Goal: Navigation & Orientation: Find specific page/section

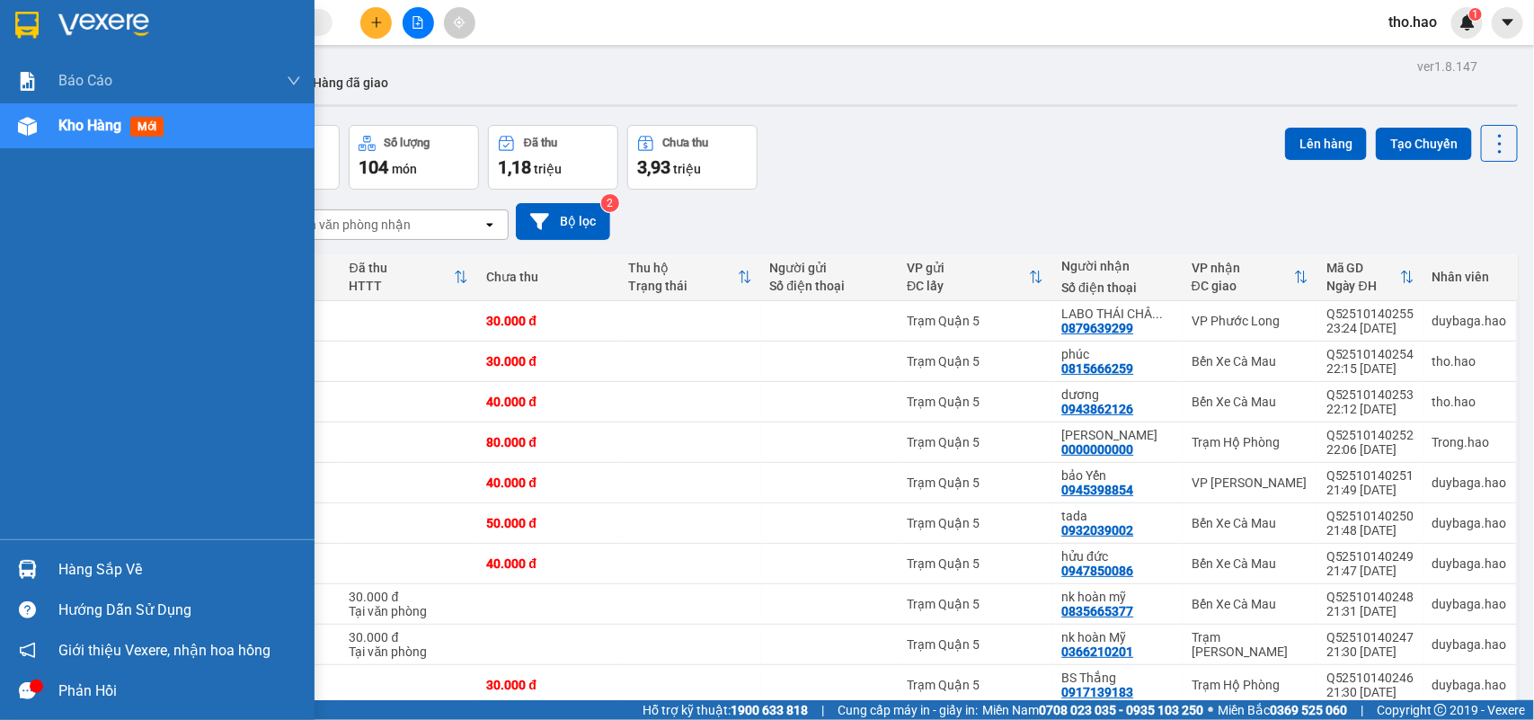
click at [69, 554] on div "Hàng sắp về" at bounding box center [157, 569] width 314 height 40
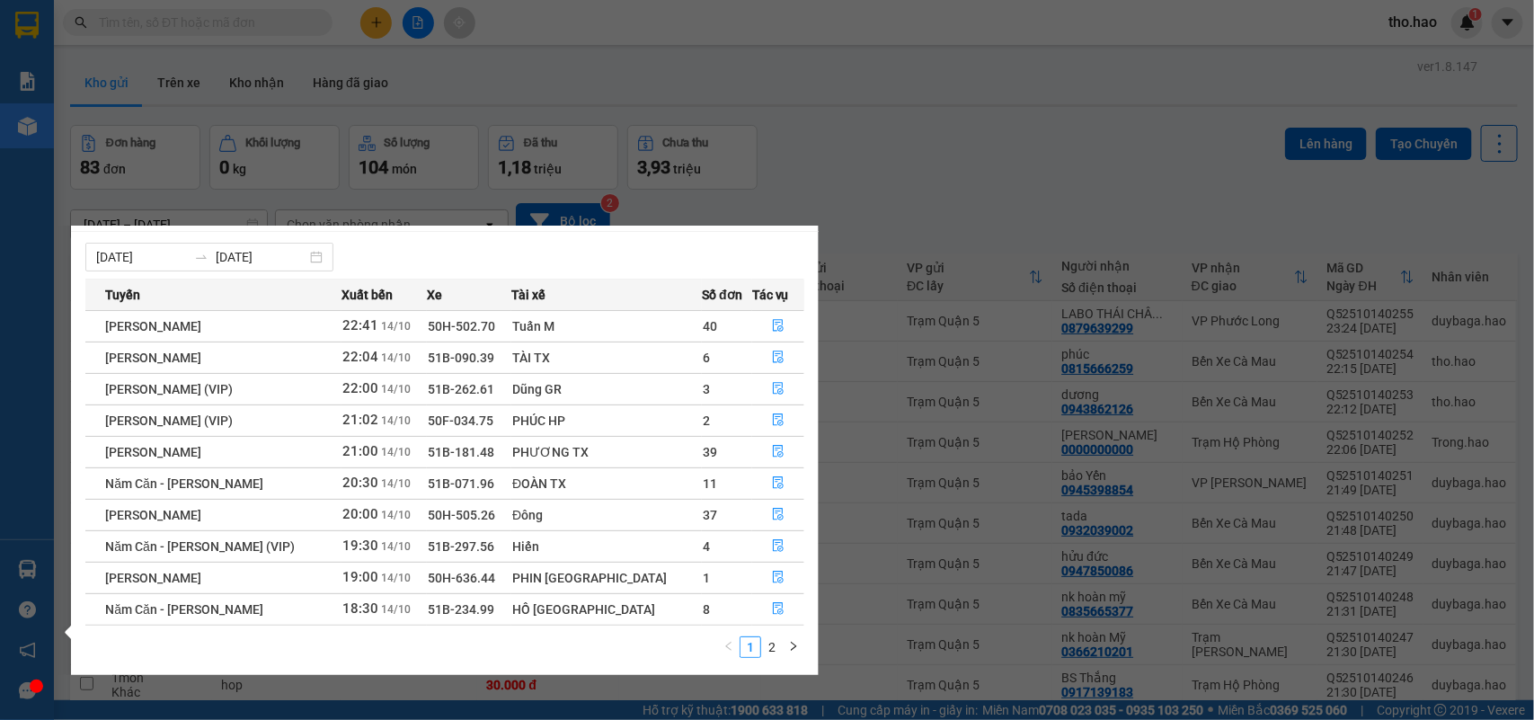
scroll to position [31, 0]
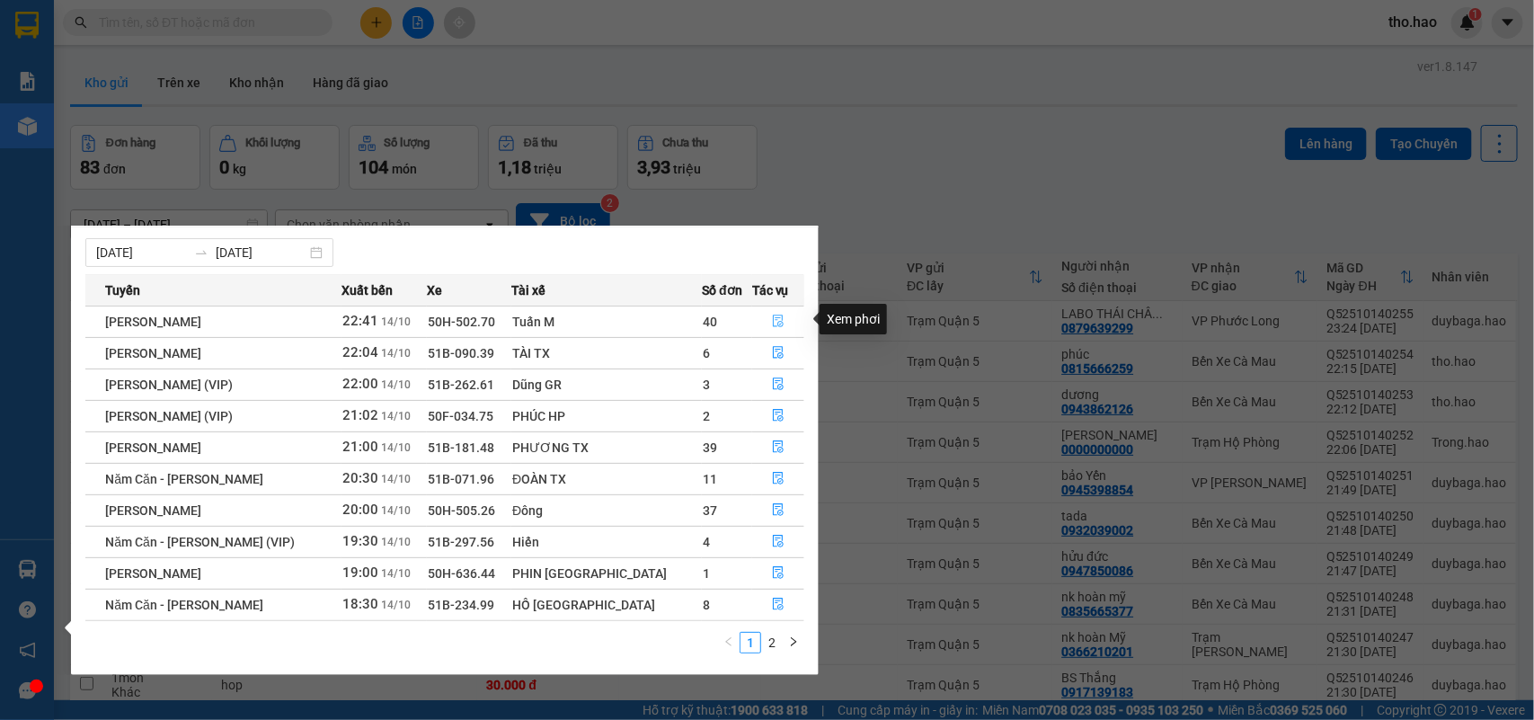
click at [775, 314] on icon "file-done" at bounding box center [778, 320] width 13 height 13
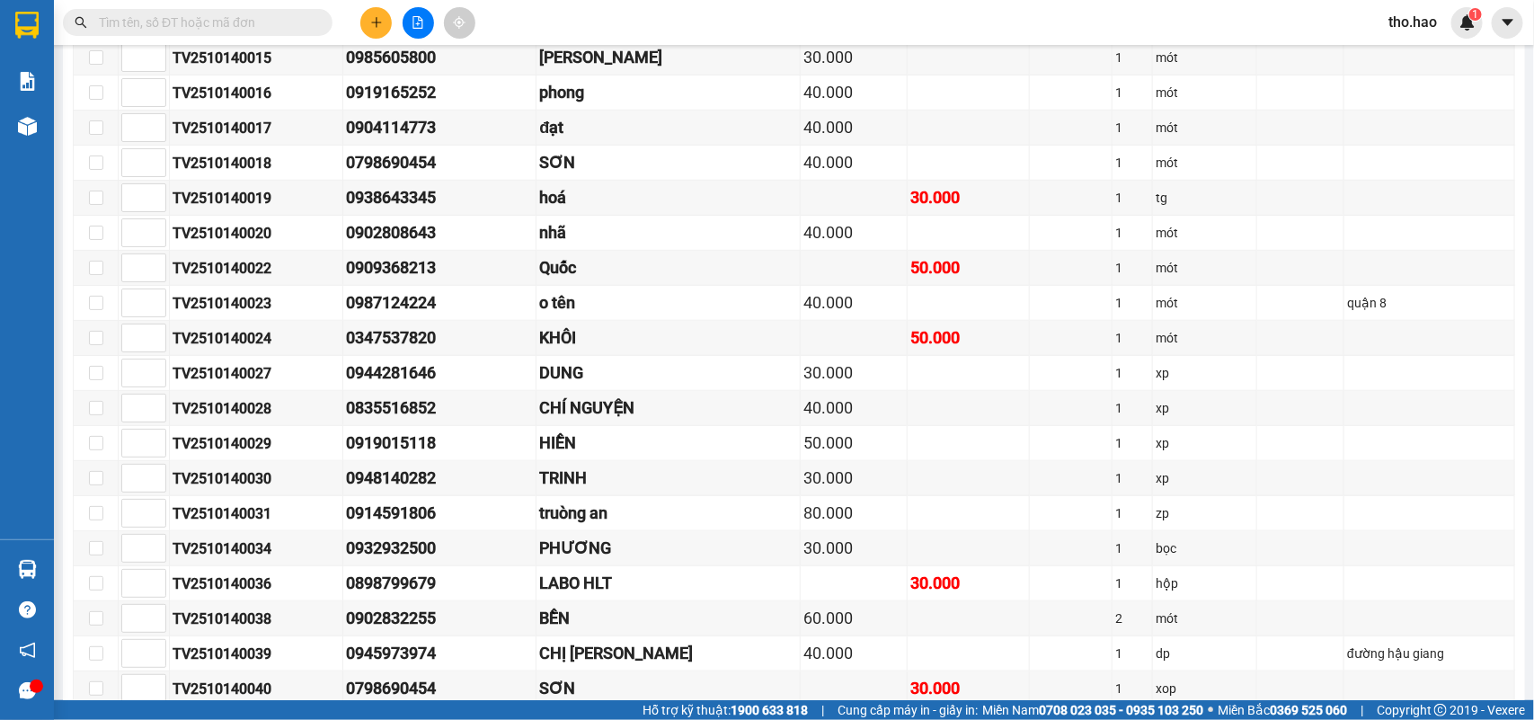
scroll to position [449, 0]
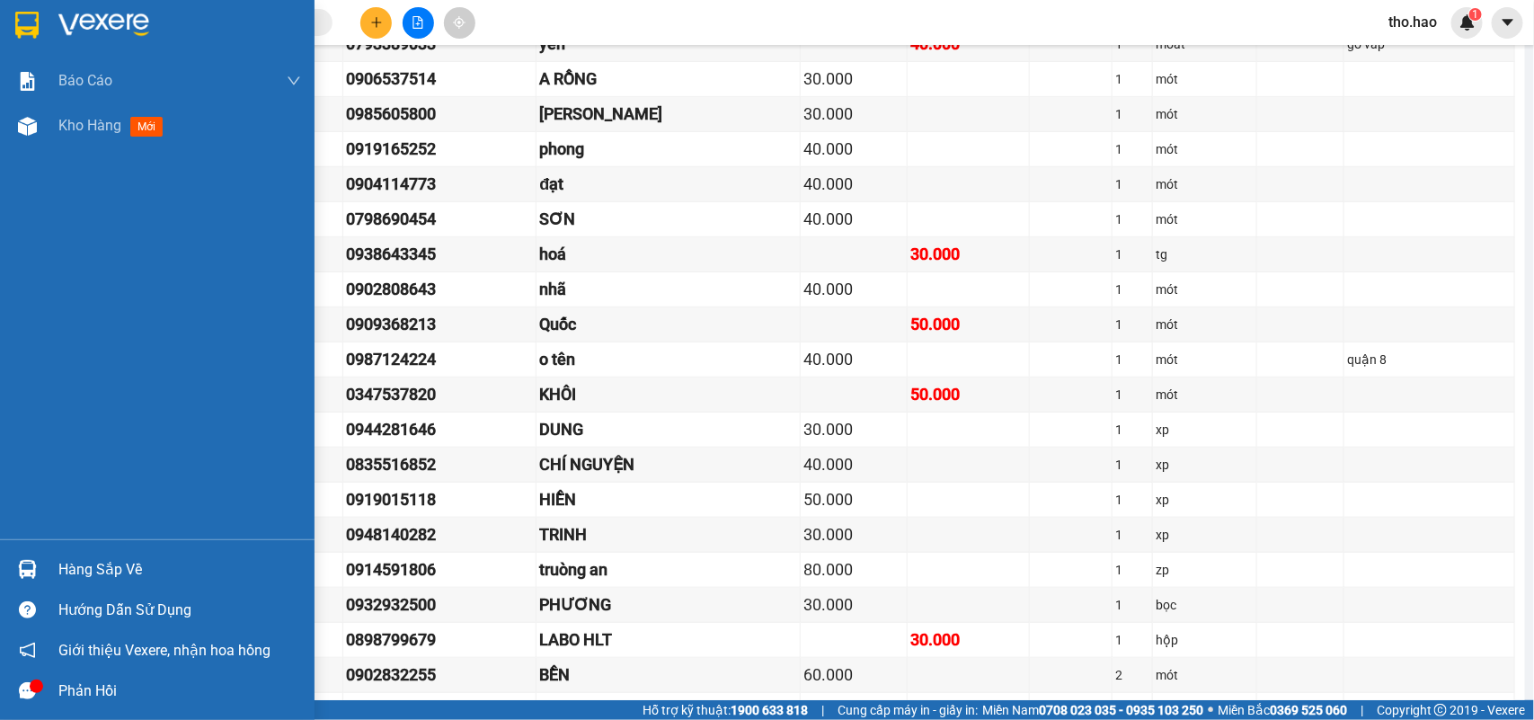
click at [49, 581] on div "Hàng sắp về" at bounding box center [157, 569] width 314 height 40
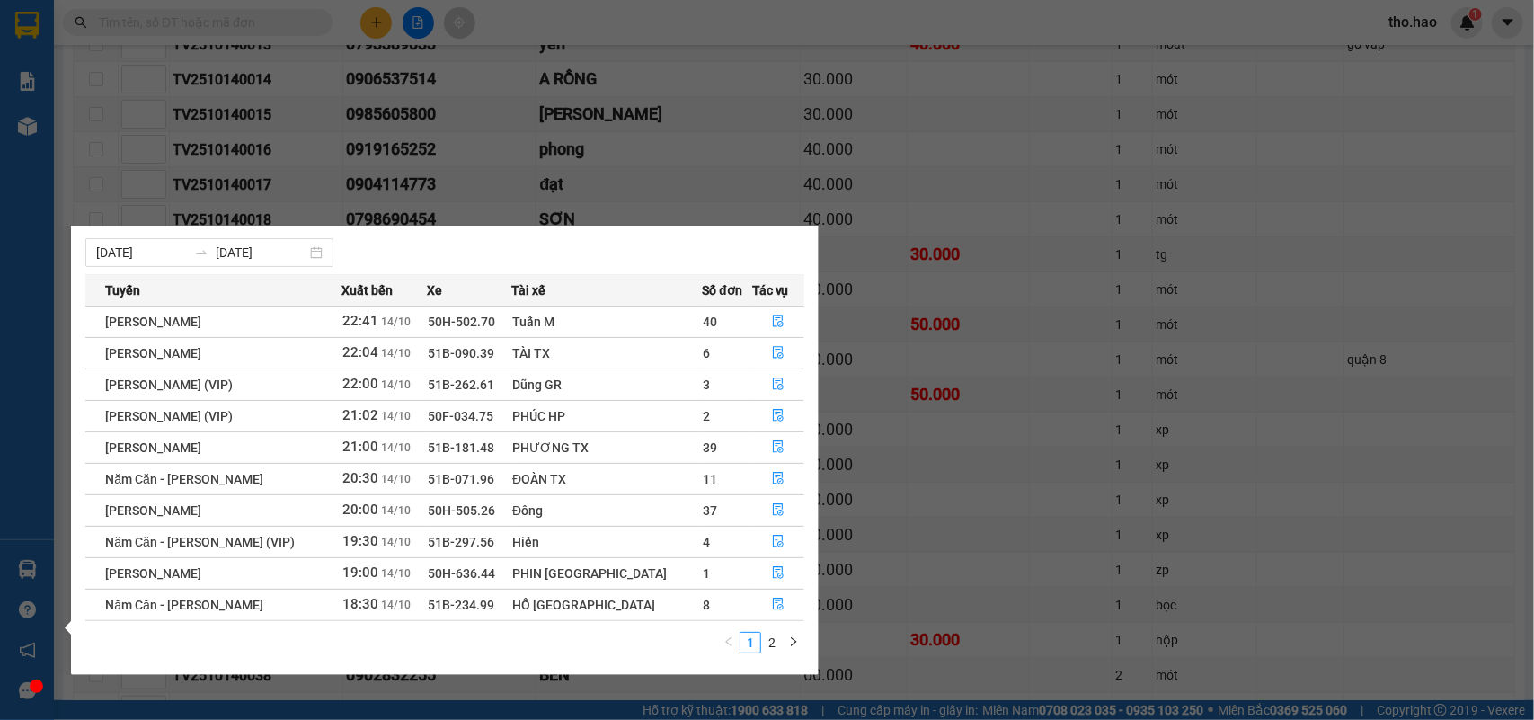
click at [994, 320] on section "Kết quả tìm kiếm ( 0 ) Bộ lọc No Data tho.hao 1 Báo cáo BC tiền công nợ Báo cáo…" at bounding box center [767, 360] width 1534 height 720
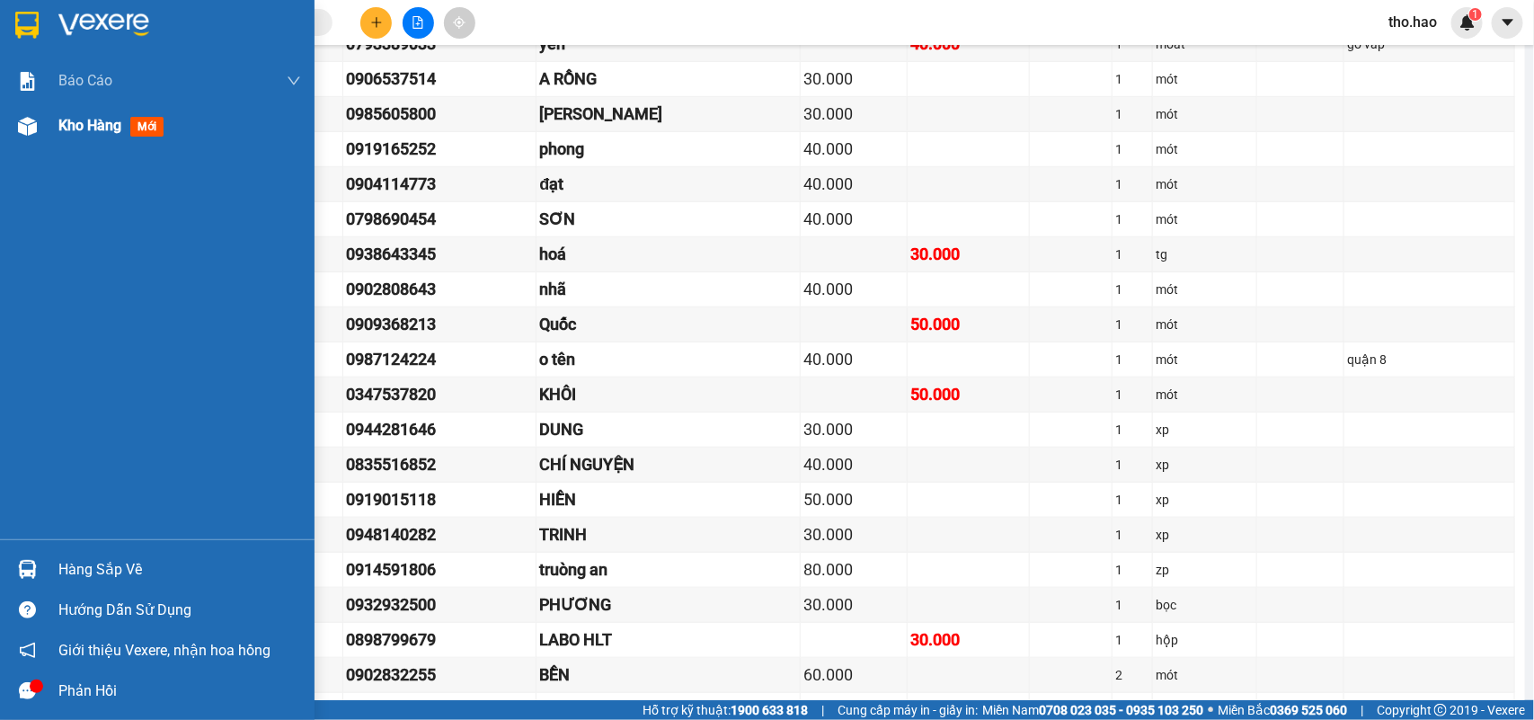
click at [66, 139] on div "Kho hàng mới" at bounding box center [179, 125] width 243 height 45
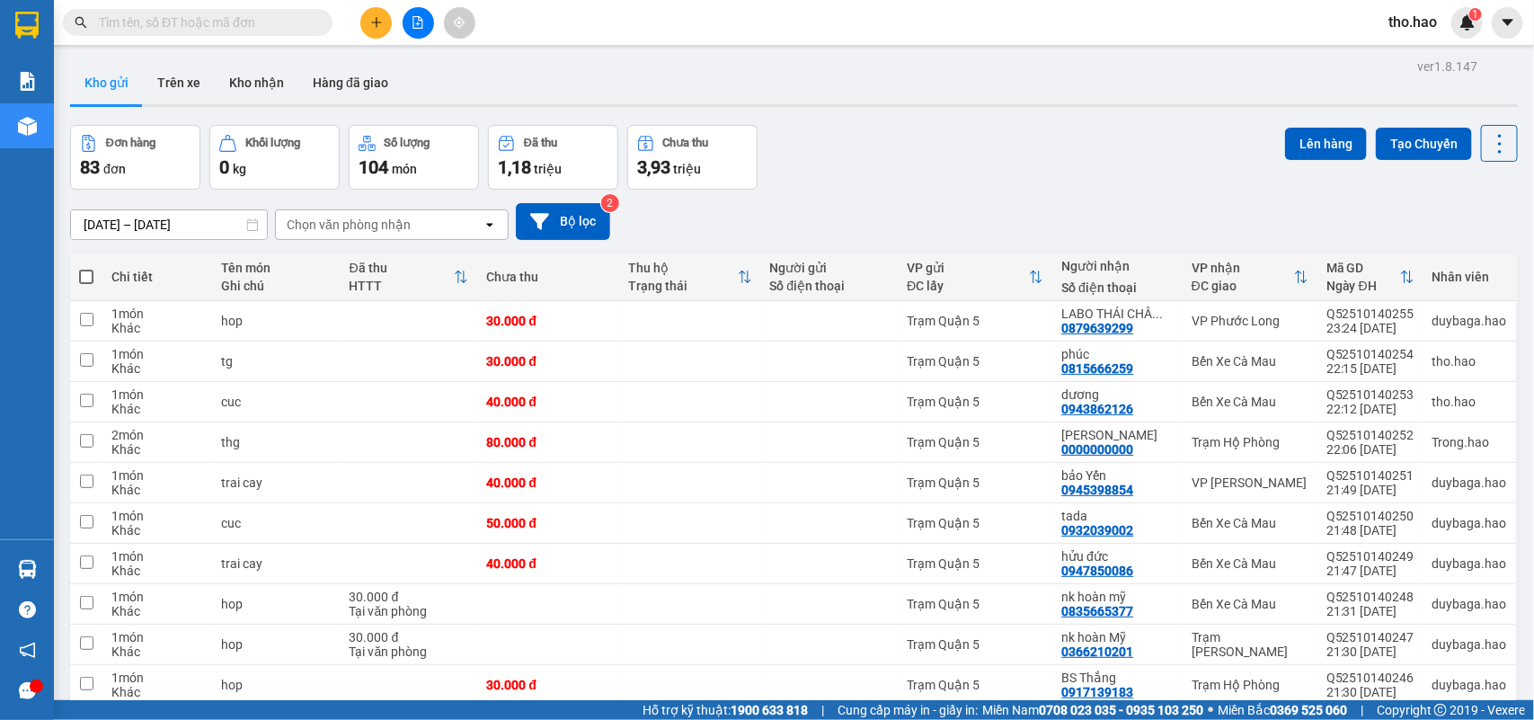
click at [951, 157] on div "Đơn hàng 83 đơn Khối lượng 0 kg Số lượng 104 món Đã thu 1,18 triệu Chưa thu 3,9…" at bounding box center [793, 157] width 1447 height 65
